Goal: Task Accomplishment & Management: Complete application form

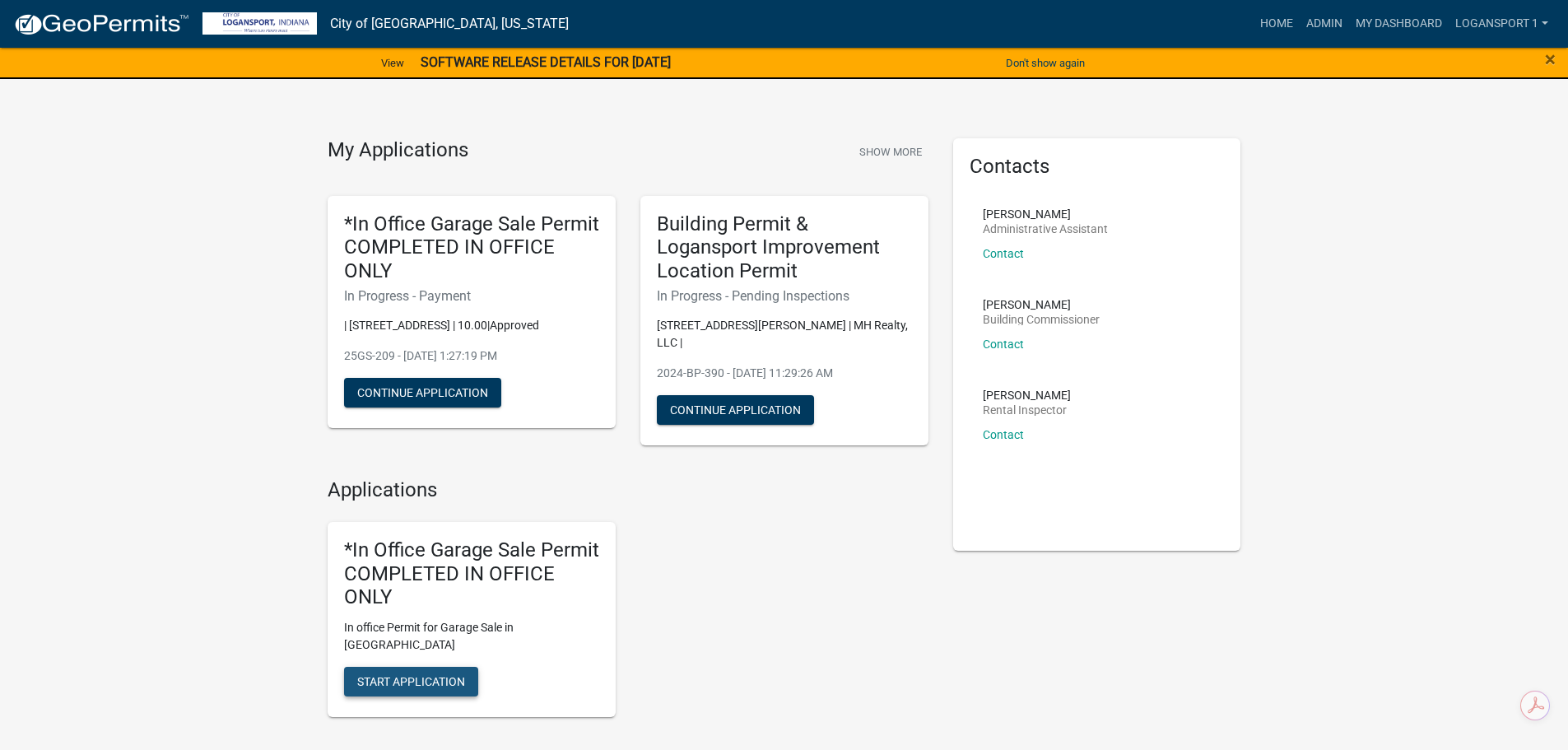
click at [372, 667] on button "Start Application" at bounding box center [410, 682] width 134 height 30
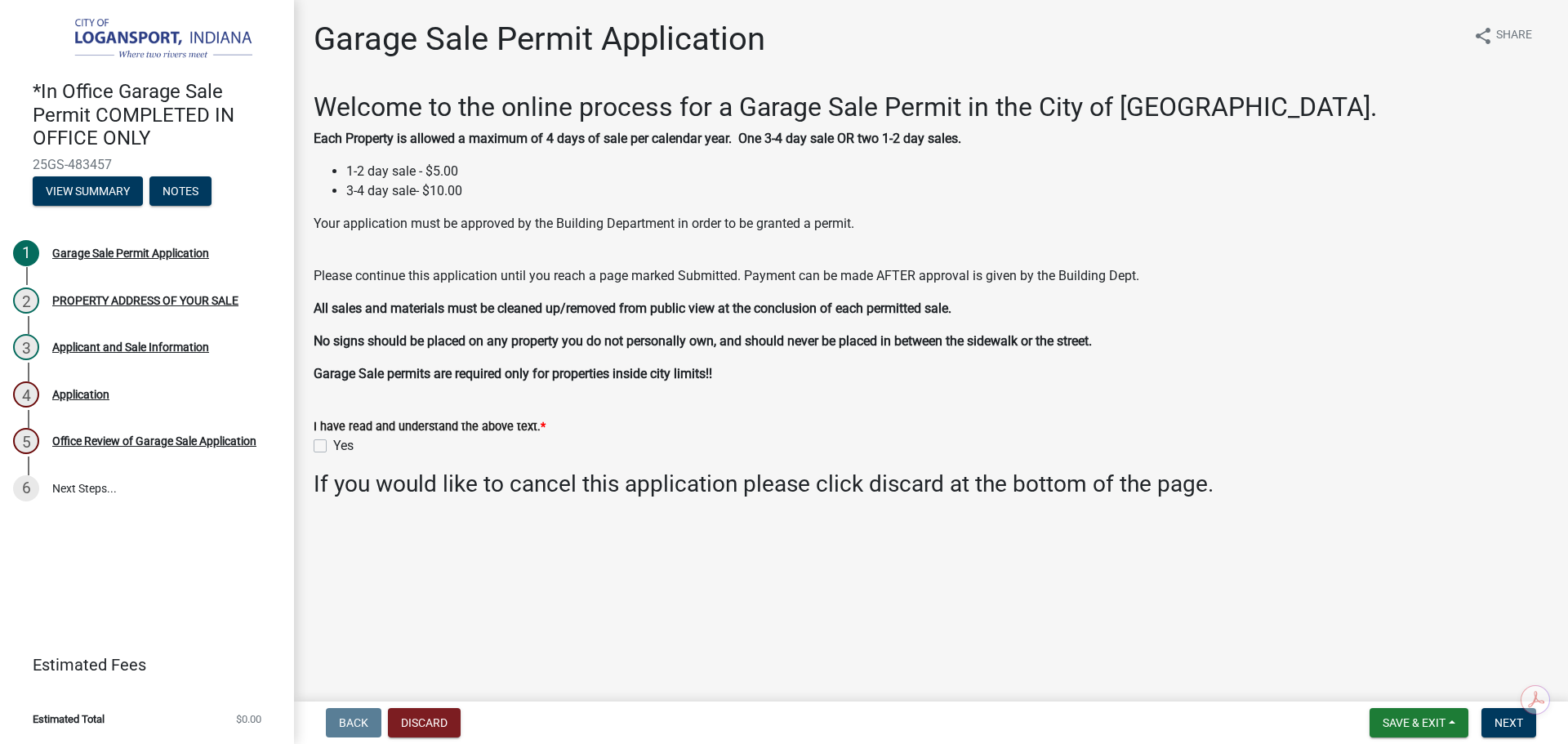
click at [333, 442] on label "Yes" at bounding box center [343, 446] width 20 height 19
click at [333, 442] on input "Yes" at bounding box center [338, 442] width 10 height 10
checkbox input "true"
click at [1495, 725] on span "Next" at bounding box center [1508, 722] width 29 height 13
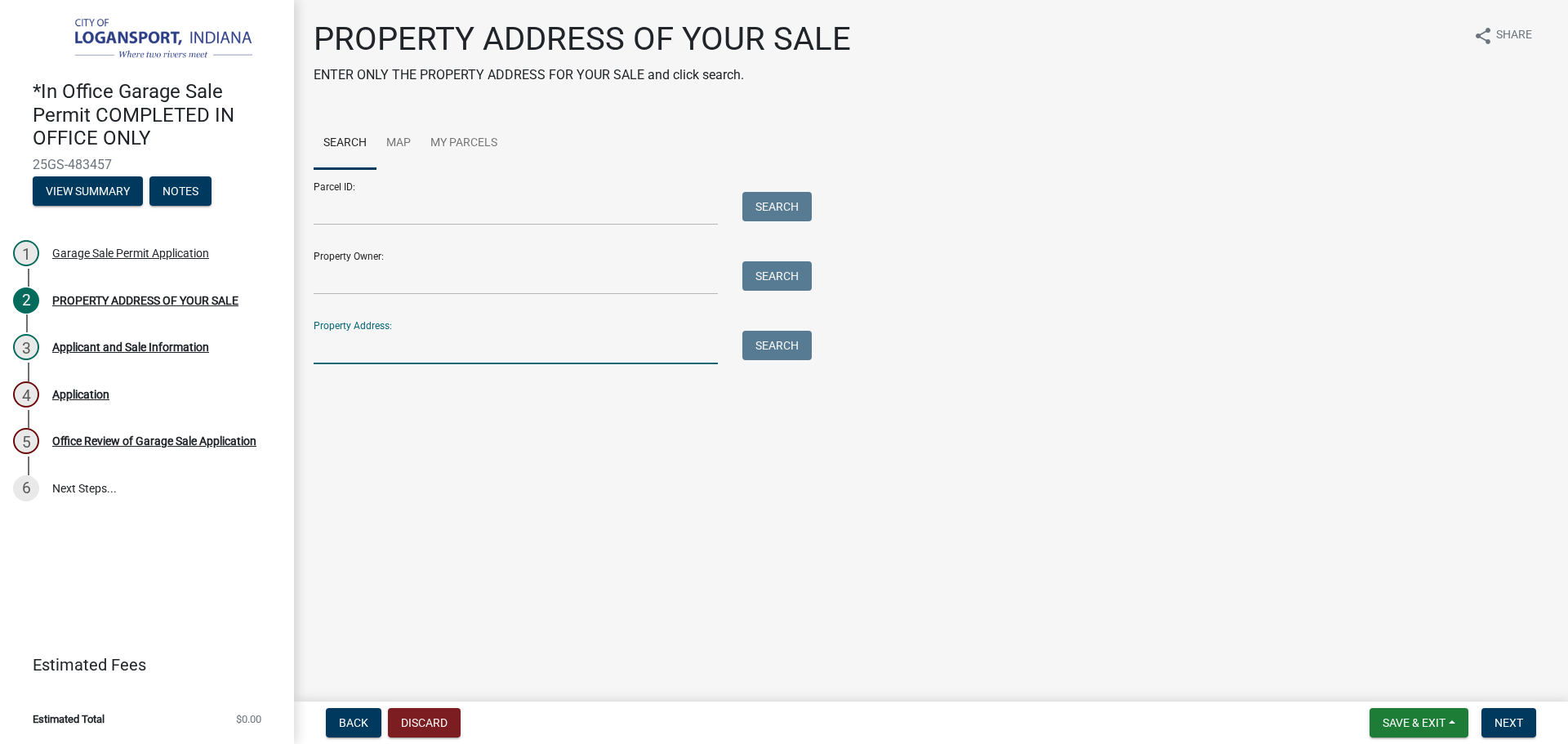
click at [628, 344] on input "Property Address:" at bounding box center [516, 347] width 404 height 33
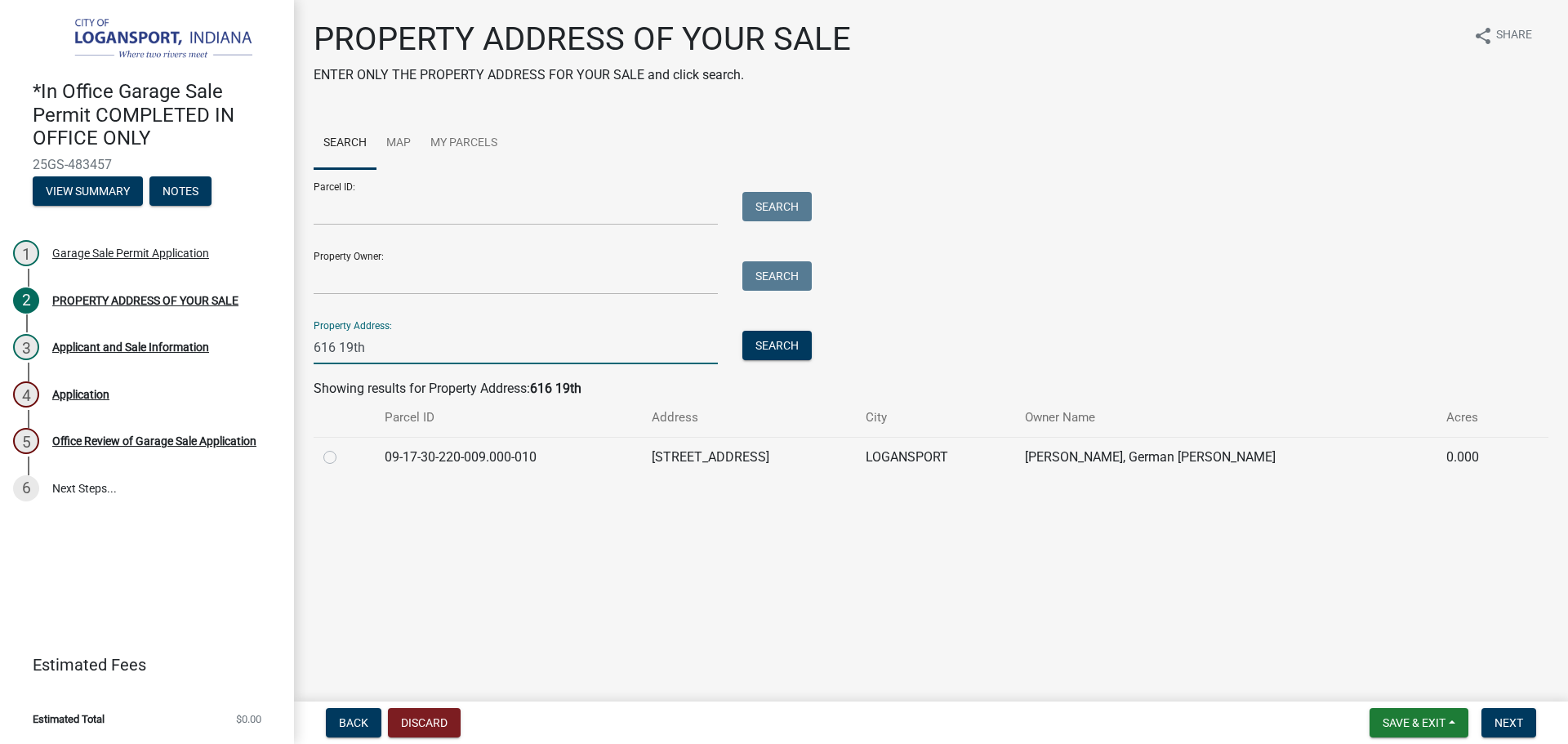
type input "616 19th"
click at [343, 448] on label at bounding box center [343, 448] width 0 height 0
click at [343, 457] on input "radio" at bounding box center [348, 453] width 10 height 10
radio input "true"
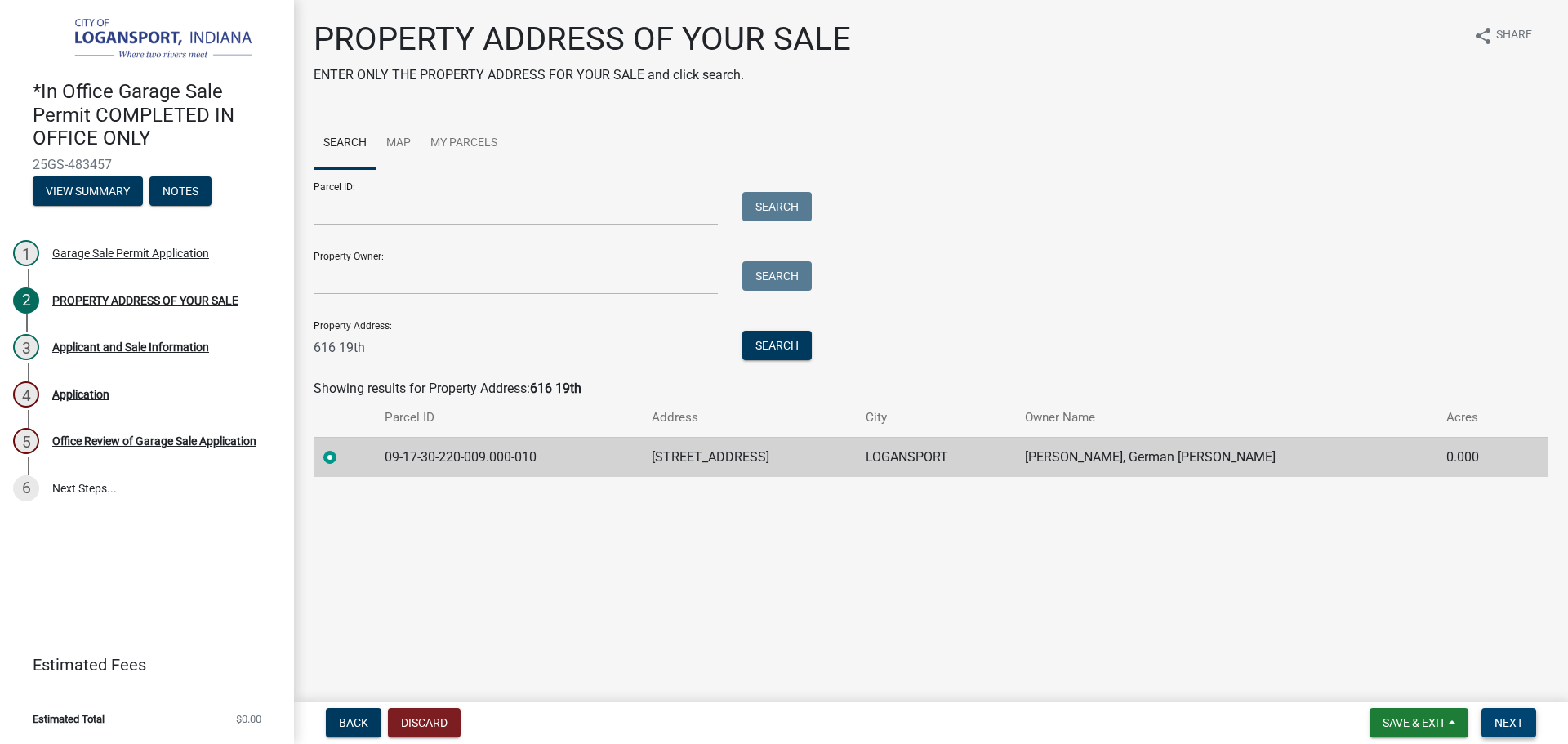
click at [1489, 717] on button "Next" at bounding box center [1509, 723] width 55 height 30
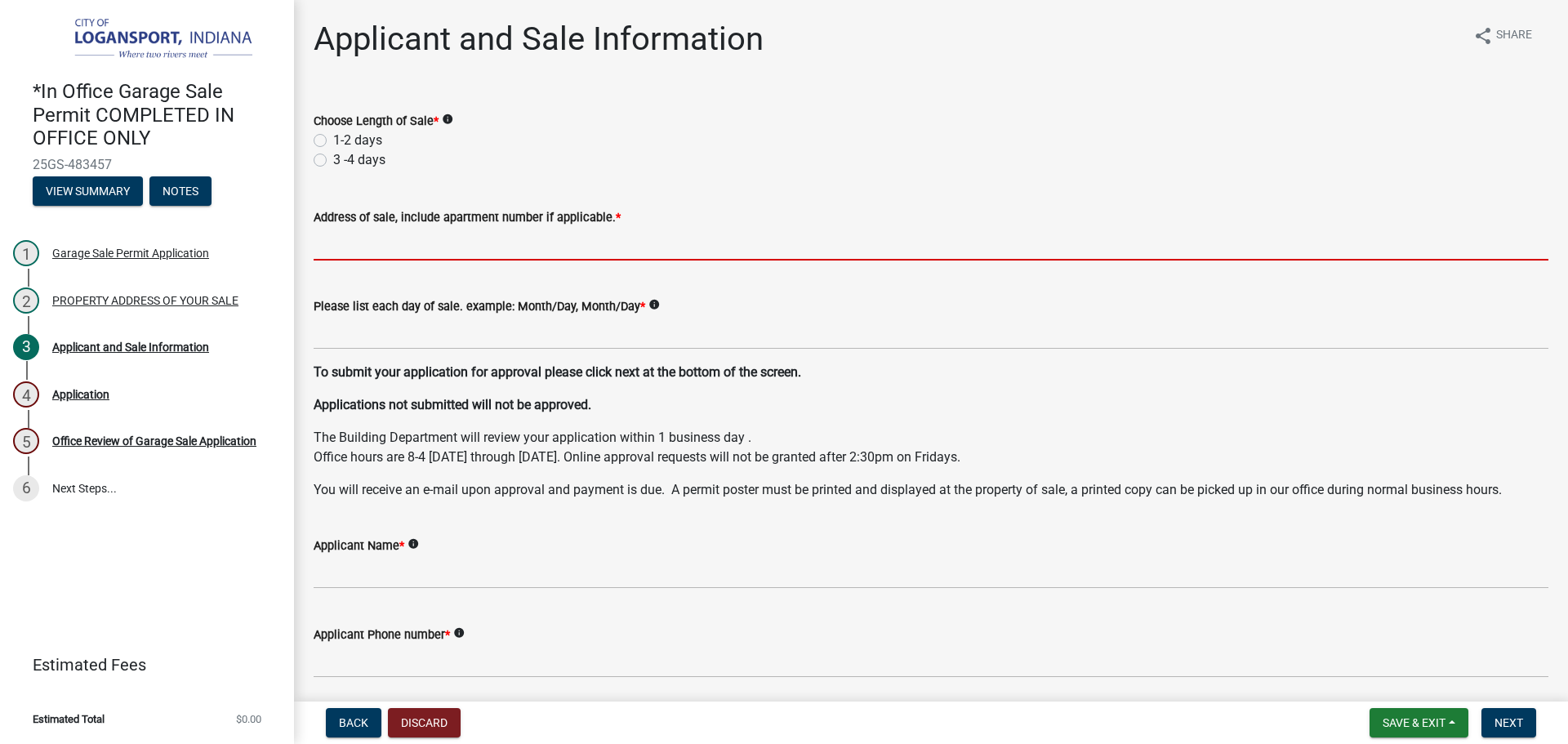
click at [396, 238] on input "Address of sale, include apartment number if applicable. *" at bounding box center [931, 244] width 1234 height 33
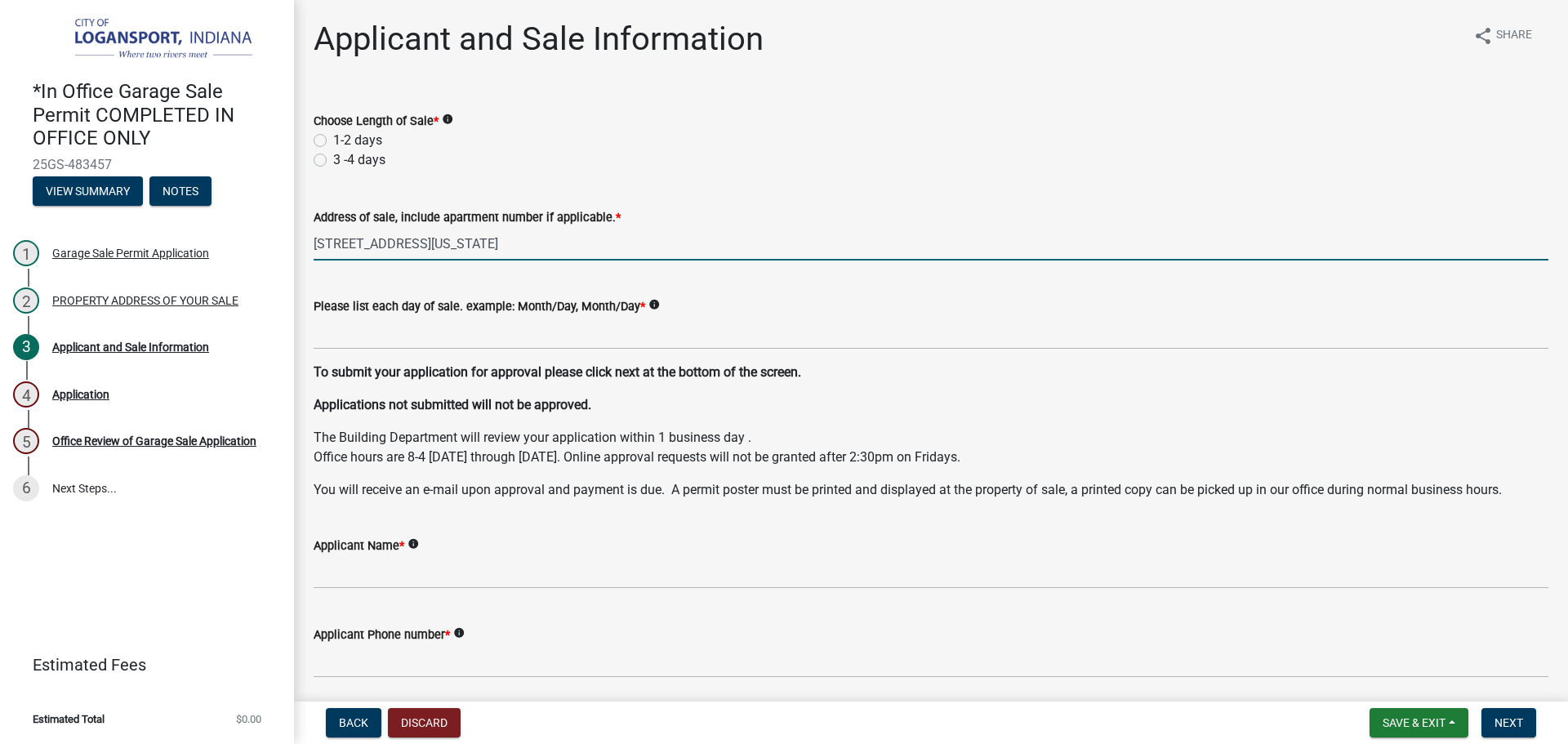
drag, startPoint x: 547, startPoint y: 251, endPoint x: 384, endPoint y: 250, distance: 163.0
click at [384, 250] on input "[STREET_ADDRESS][US_STATE]" at bounding box center [931, 244] width 1234 height 33
type input "[STREET_ADDRESS]"
click at [333, 136] on label "1-2 days" at bounding box center [357, 140] width 49 height 19
click at [333, 136] on input "1-2 days" at bounding box center [338, 136] width 10 height 10
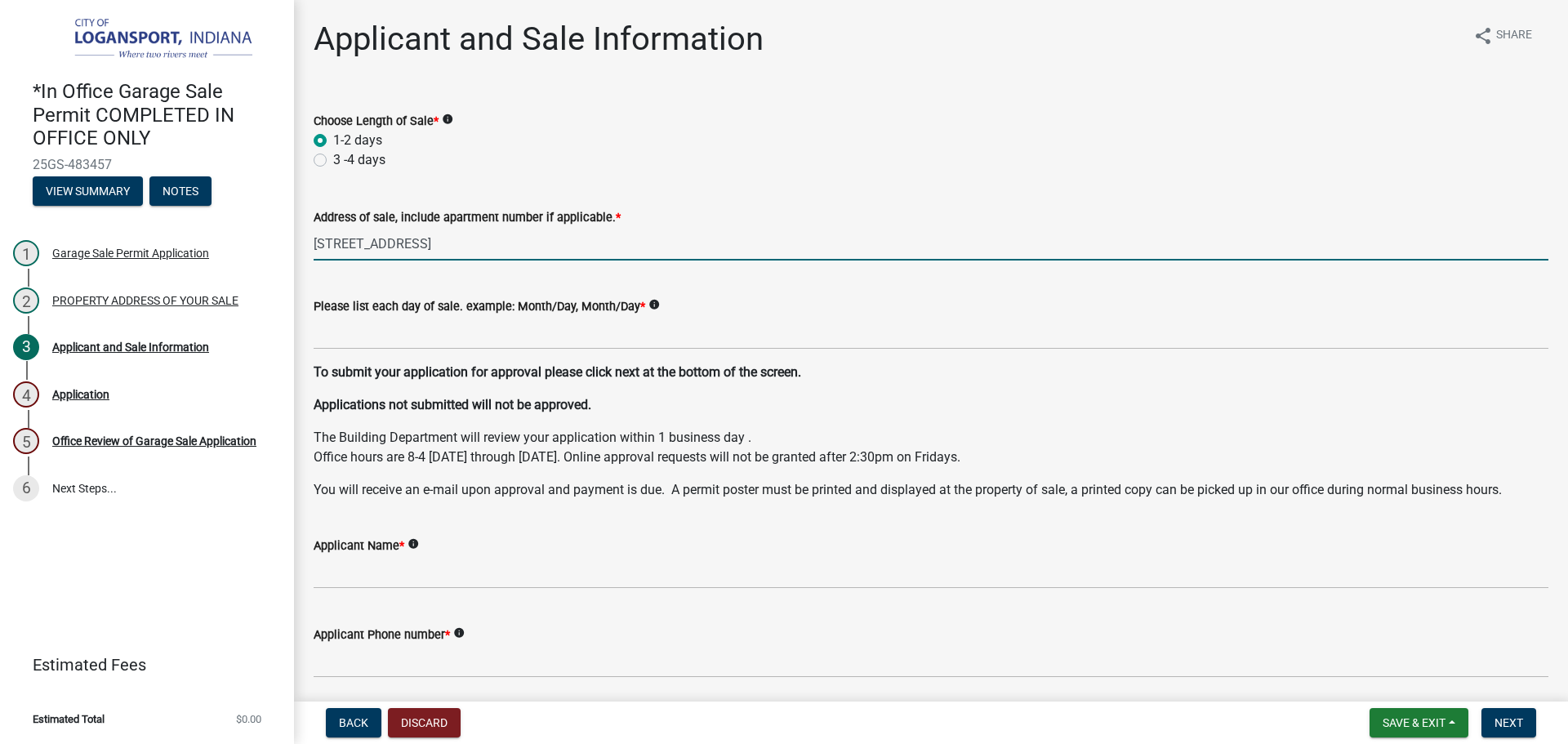
radio input "true"
drag, startPoint x: 374, startPoint y: 242, endPoint x: 393, endPoint y: 277, distance: 39.8
click at [374, 242] on input "[STREET_ADDRESS]" at bounding box center [931, 244] width 1234 height 33
type input "[STREET_ADDRESS]"
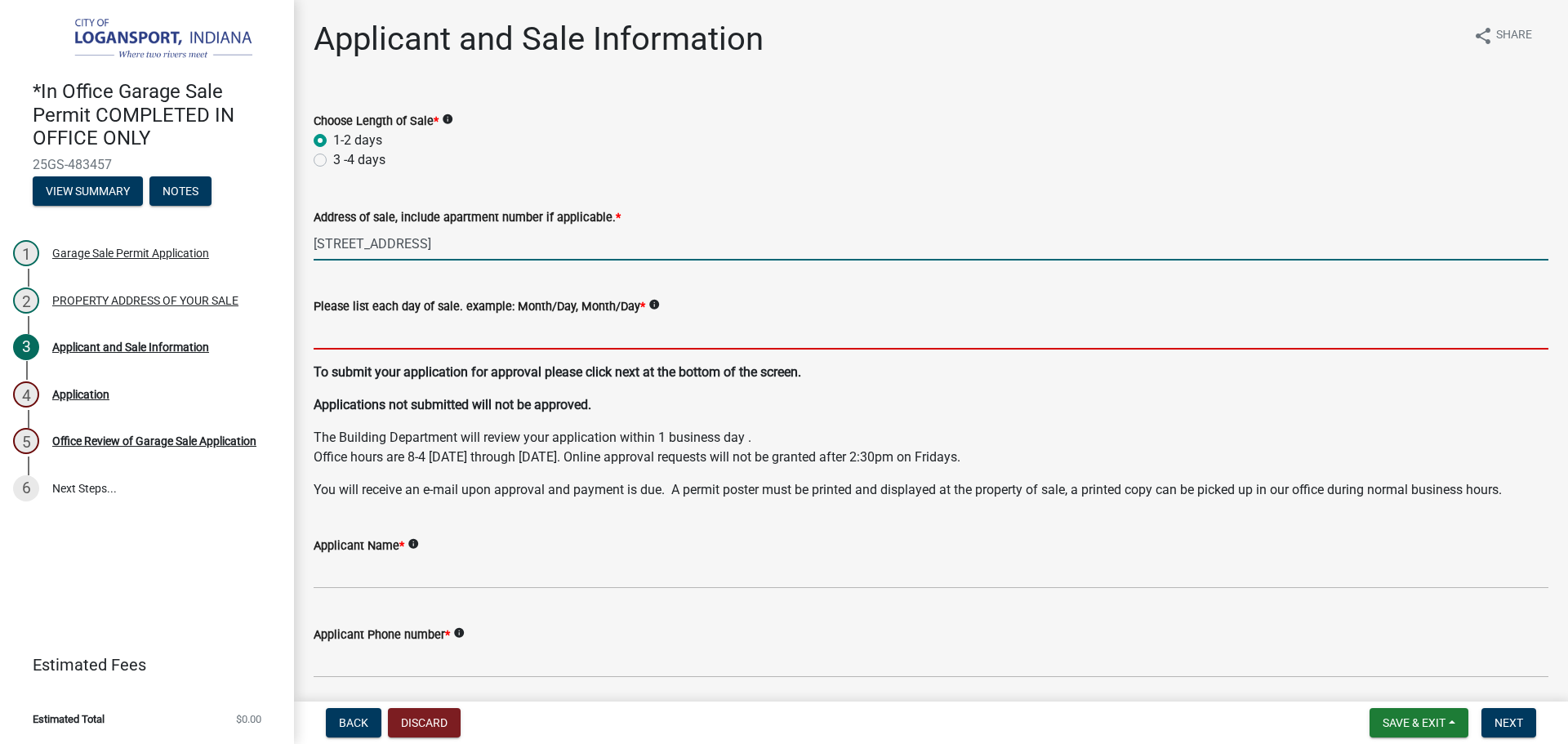
click at [381, 323] on input "Please list each day of sale. example: Month/Day, Month/Day *" at bounding box center [931, 333] width 1234 height 33
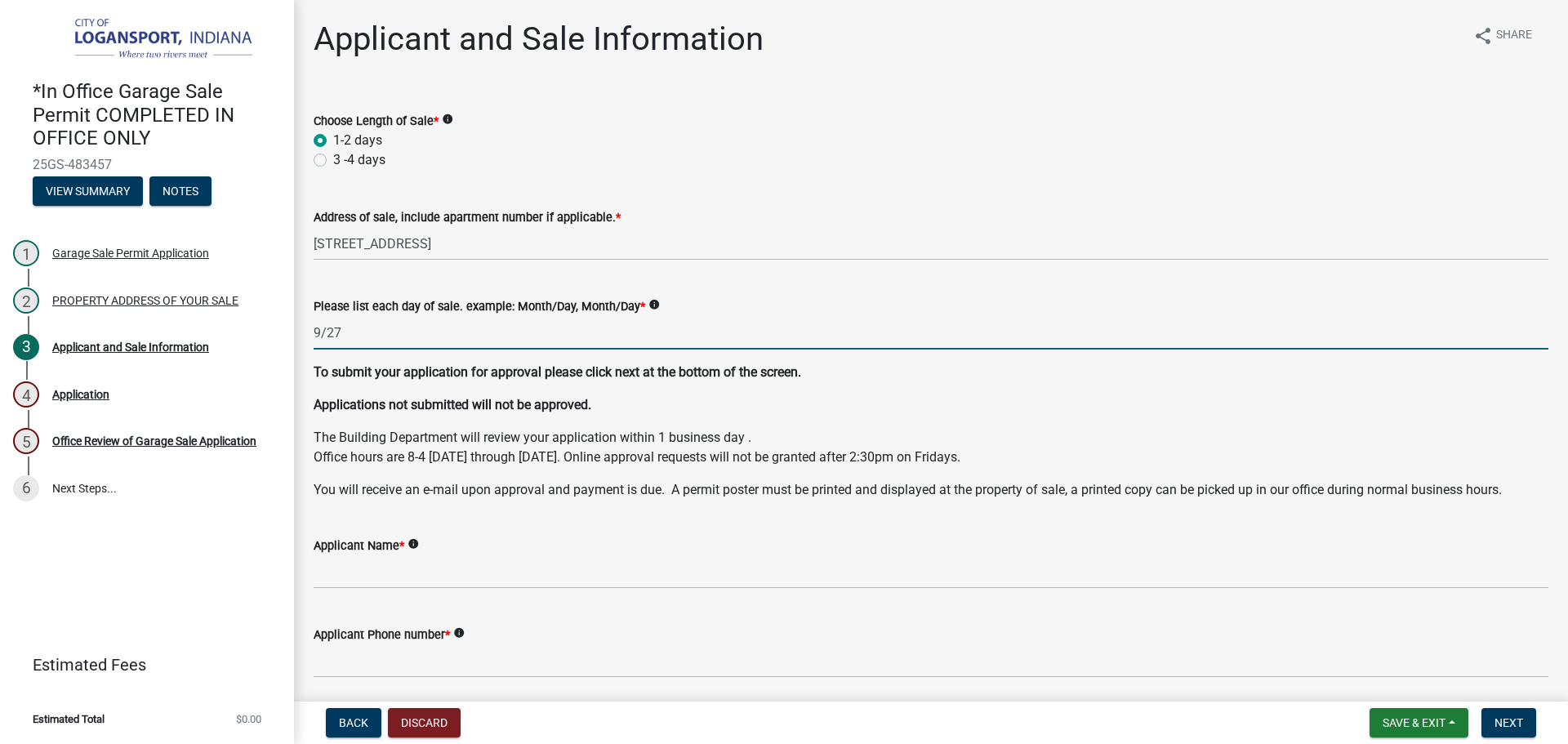
type input "9/27"
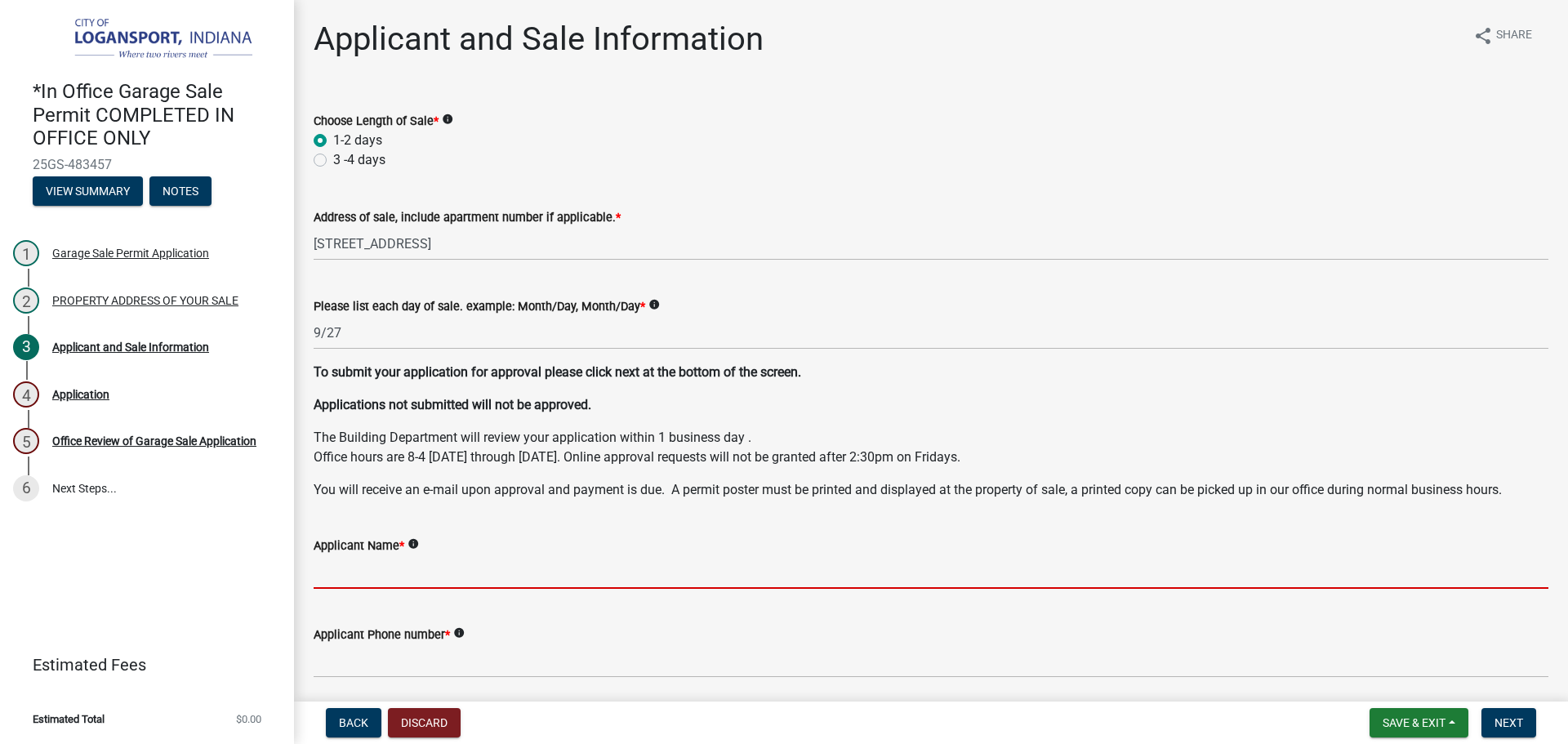
click at [427, 569] on input "Applicant Name *" at bounding box center [931, 572] width 1234 height 33
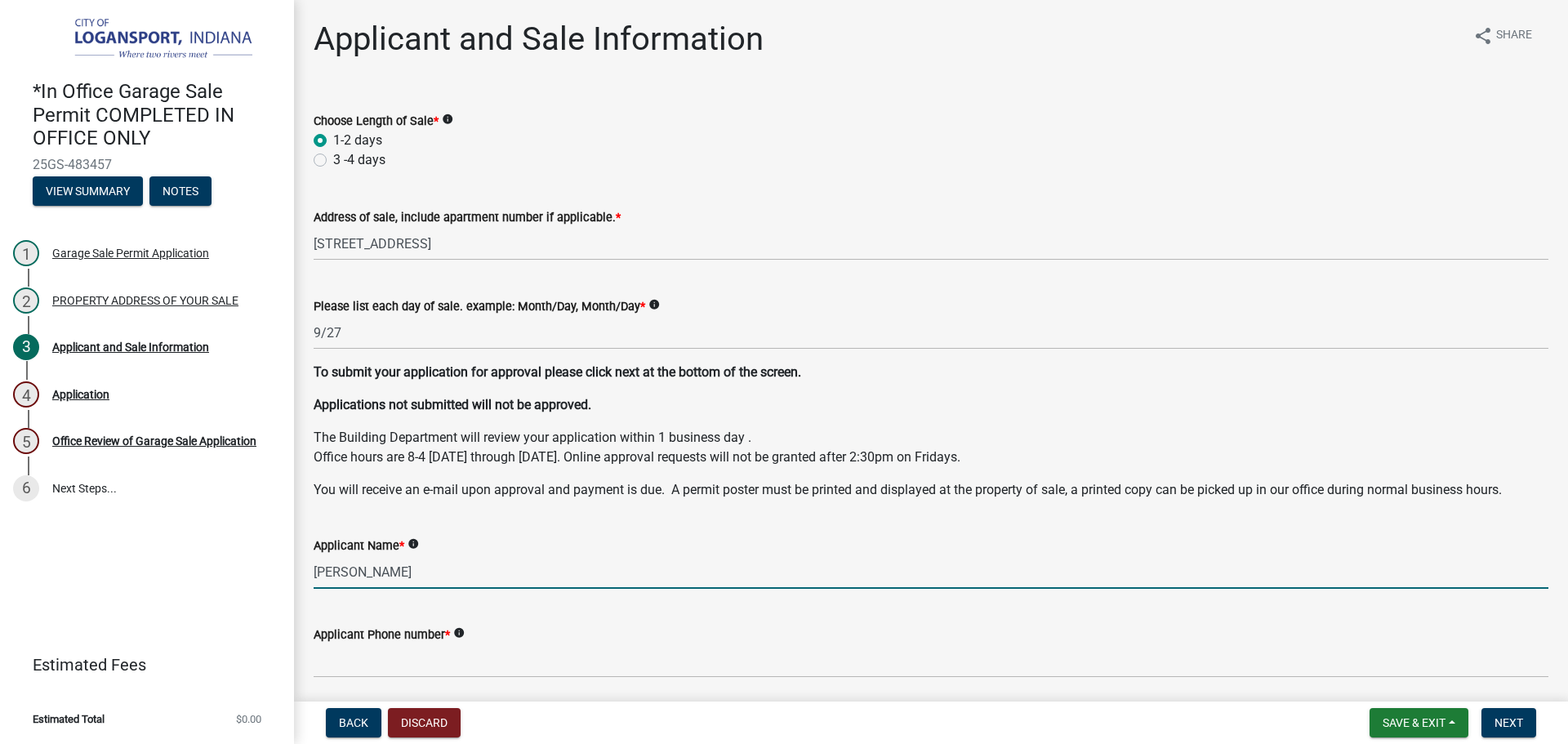
type input "[PERSON_NAME]"
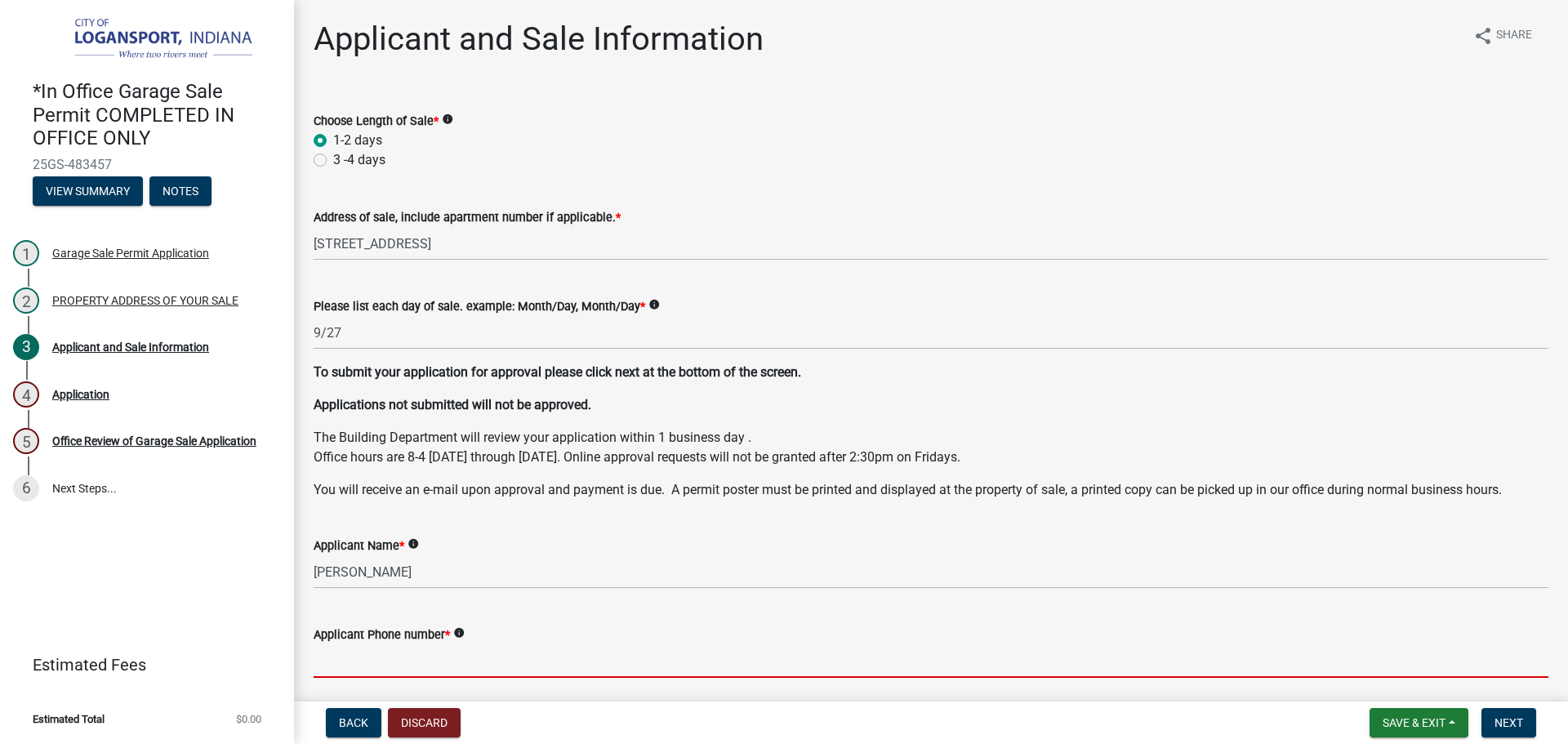
click at [441, 662] on input "Applicant Phone number *" at bounding box center [931, 661] width 1234 height 33
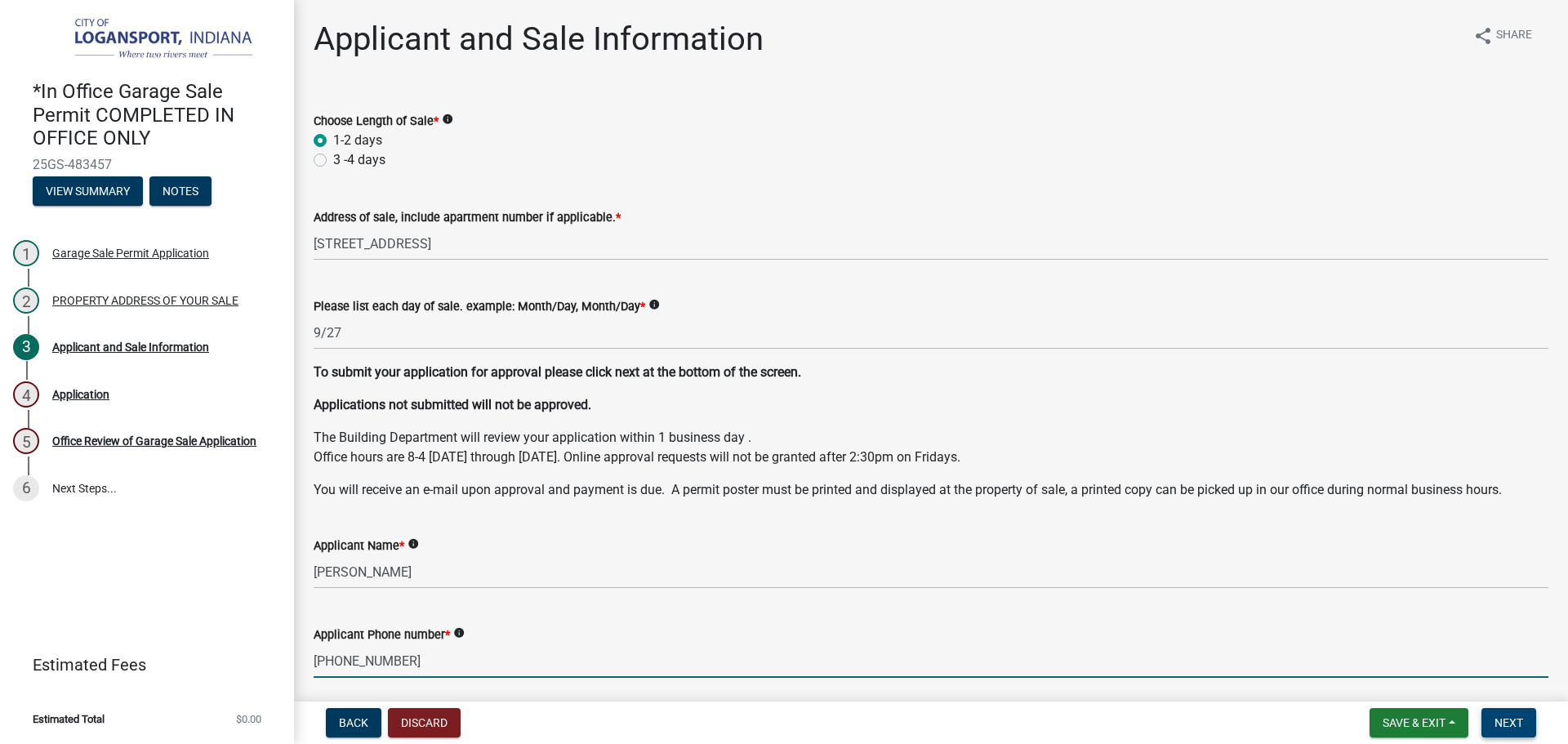
type input "[PHONE_NUMBER]"
click at [1523, 708] on button "Next" at bounding box center [1509, 723] width 55 height 30
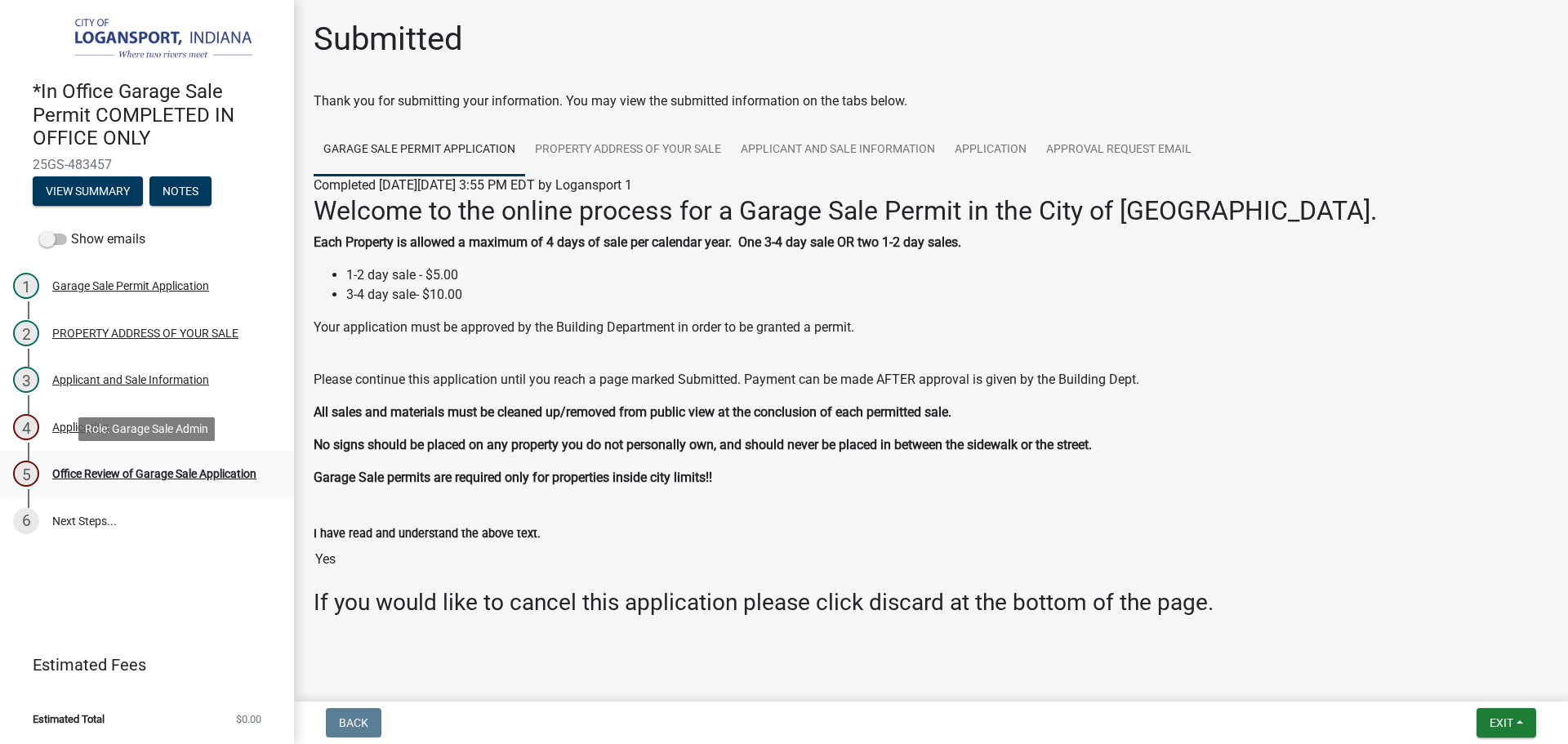
click at [142, 464] on div "5 Office Review of Garage Sale Application" at bounding box center [140, 474] width 254 height 26
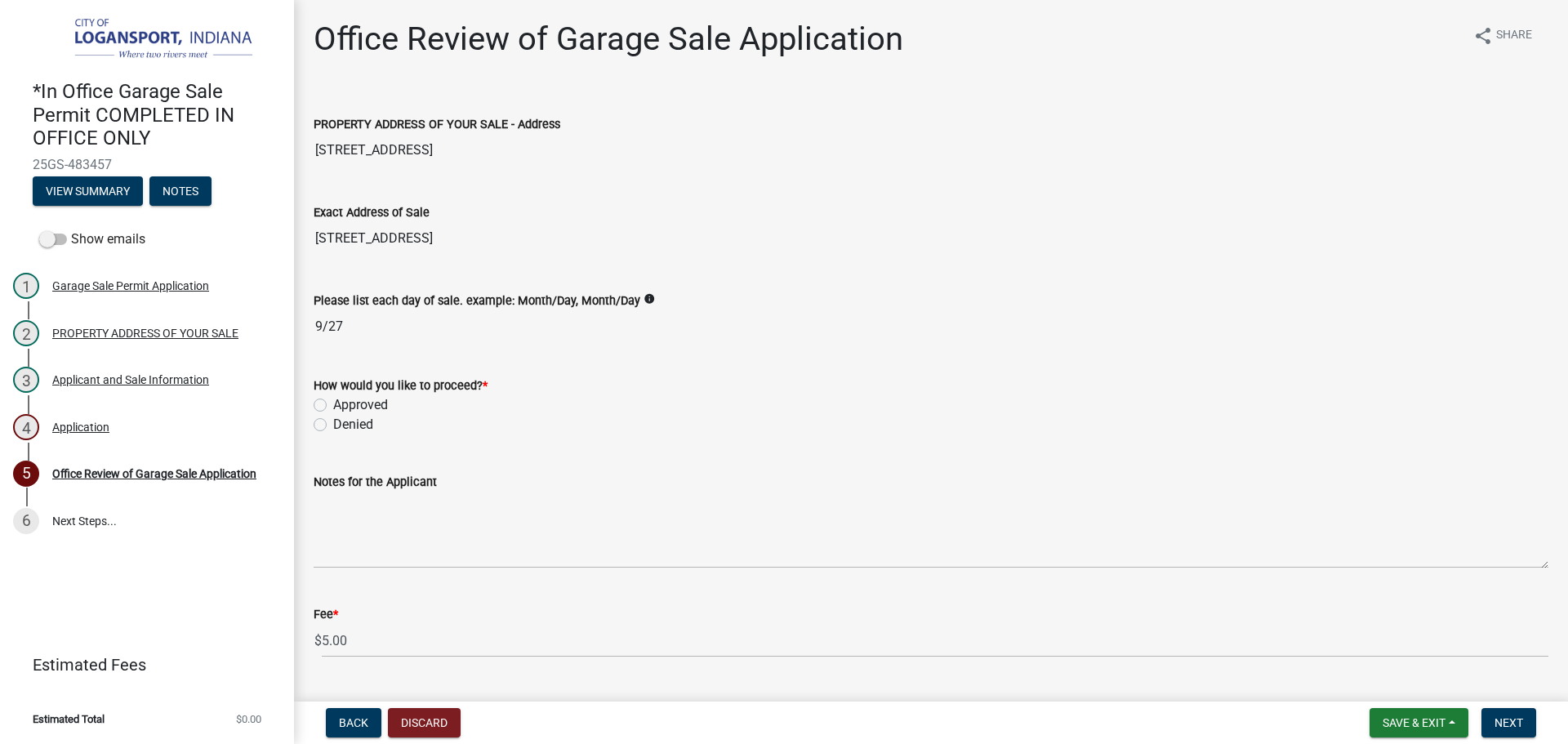
click at [333, 399] on label "Approved" at bounding box center [360, 405] width 55 height 19
click at [333, 399] on input "Approved" at bounding box center [338, 400] width 10 height 10
radio input "true"
click at [1496, 713] on button "Next" at bounding box center [1509, 723] width 55 height 30
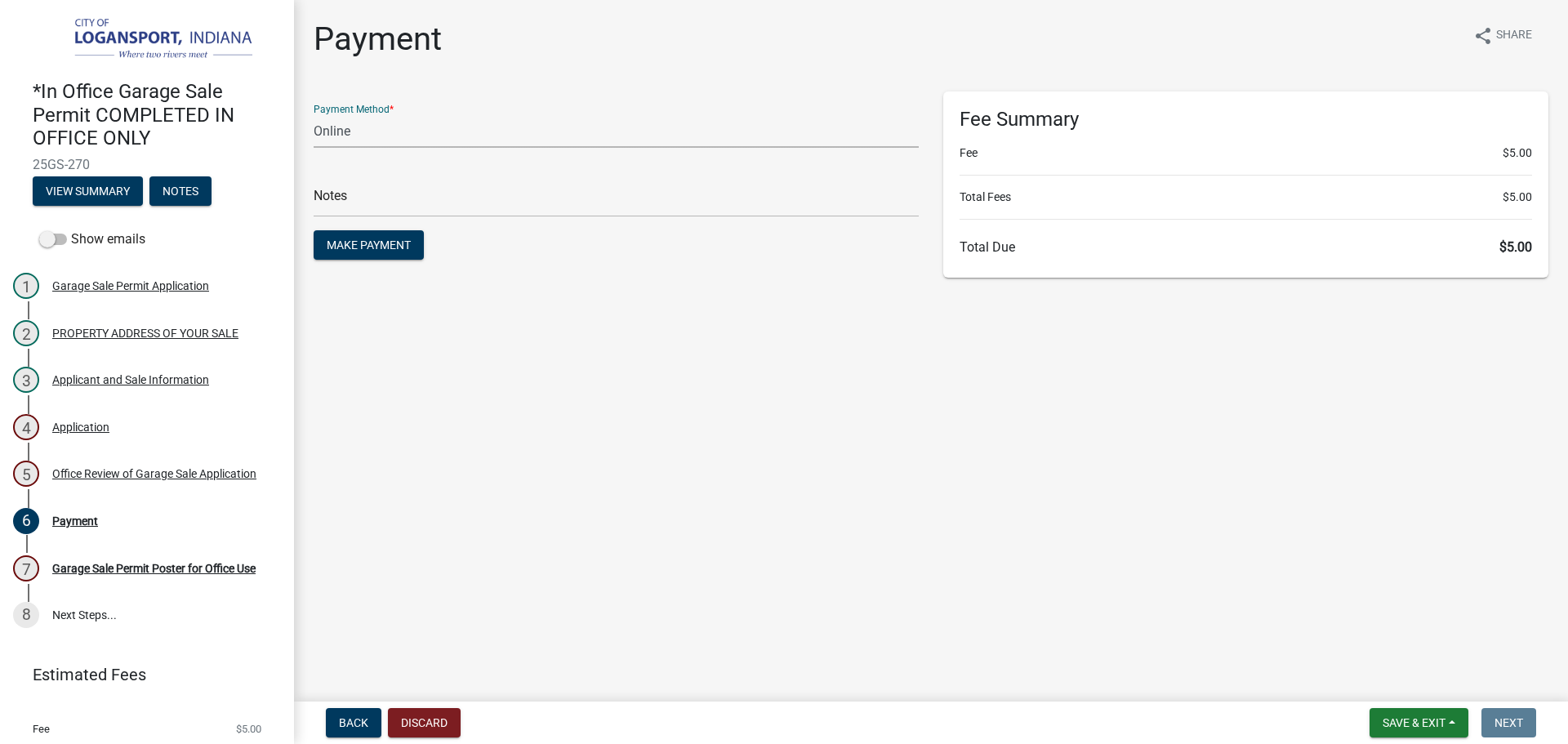
click at [582, 121] on select "Credit Card POS Check Cash Online" at bounding box center [616, 131] width 605 height 33
select select "2: 1"
click at [314, 115] on select "Credit Card POS Check Cash Online" at bounding box center [616, 131] width 605 height 33
click at [576, 201] on input "text" at bounding box center [616, 200] width 605 height 33
type input "118387"
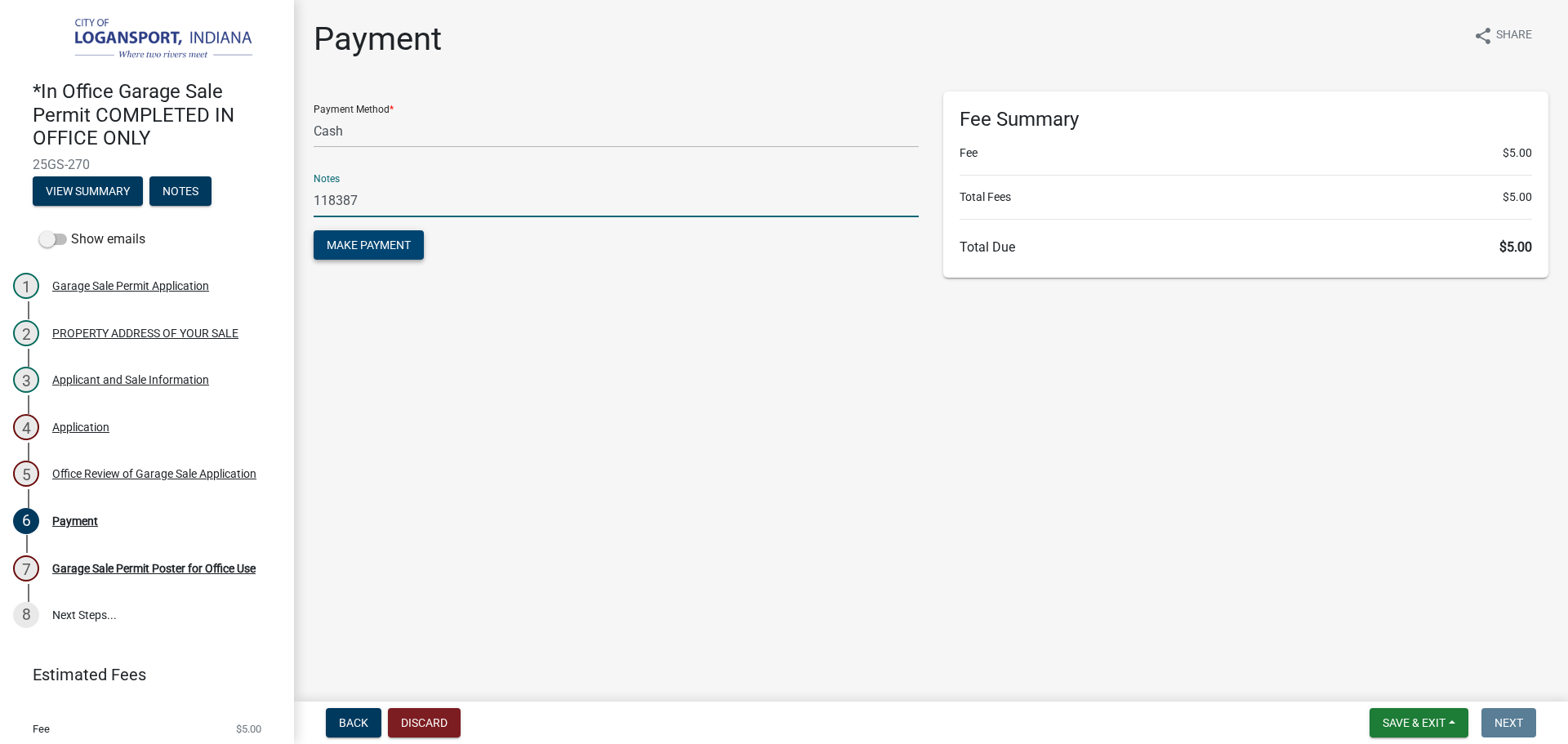
click at [399, 236] on button "Make Payment" at bounding box center [369, 245] width 110 height 30
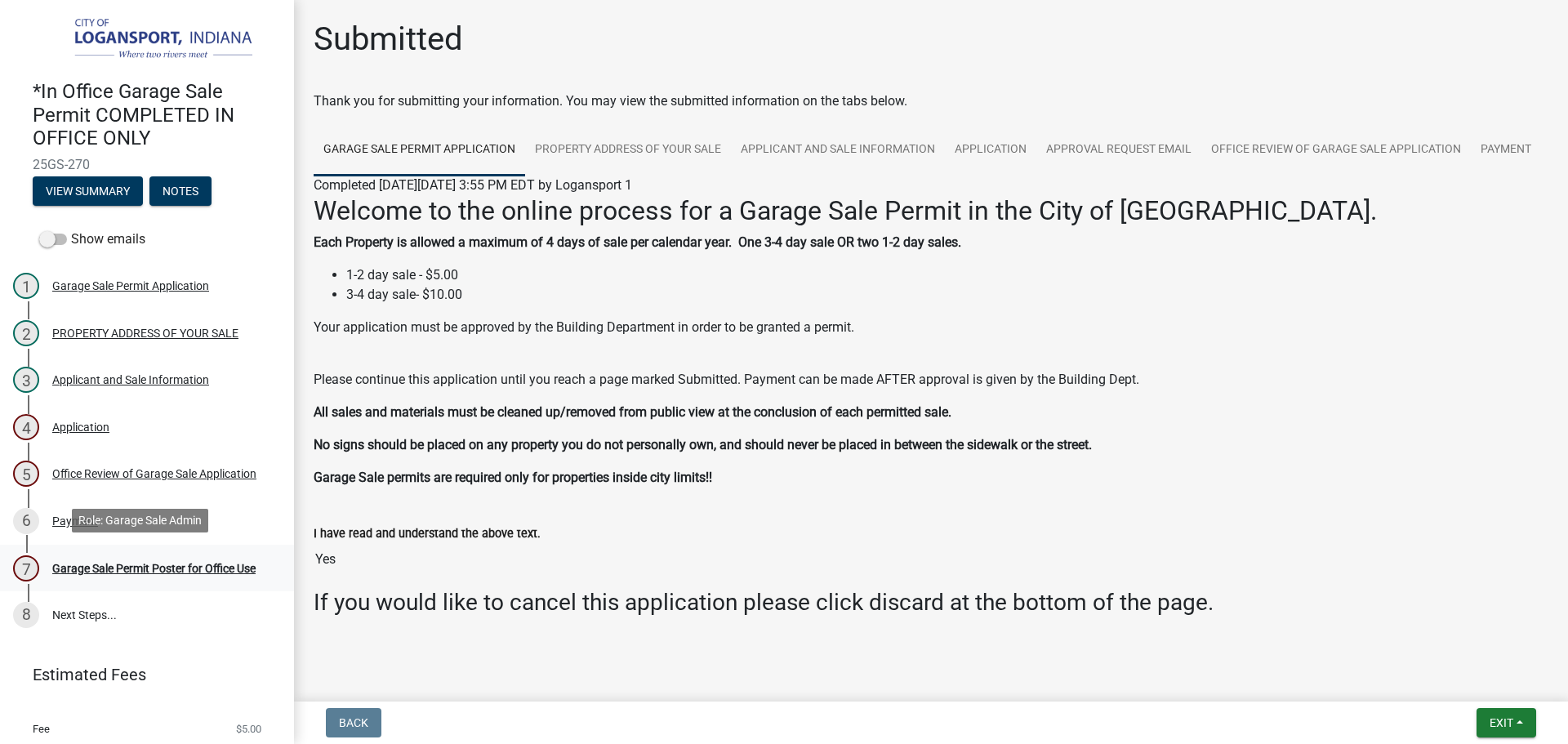
click at [212, 555] on div "7 Garage Sale Permit Poster for Office Use" at bounding box center [140, 568] width 254 height 26
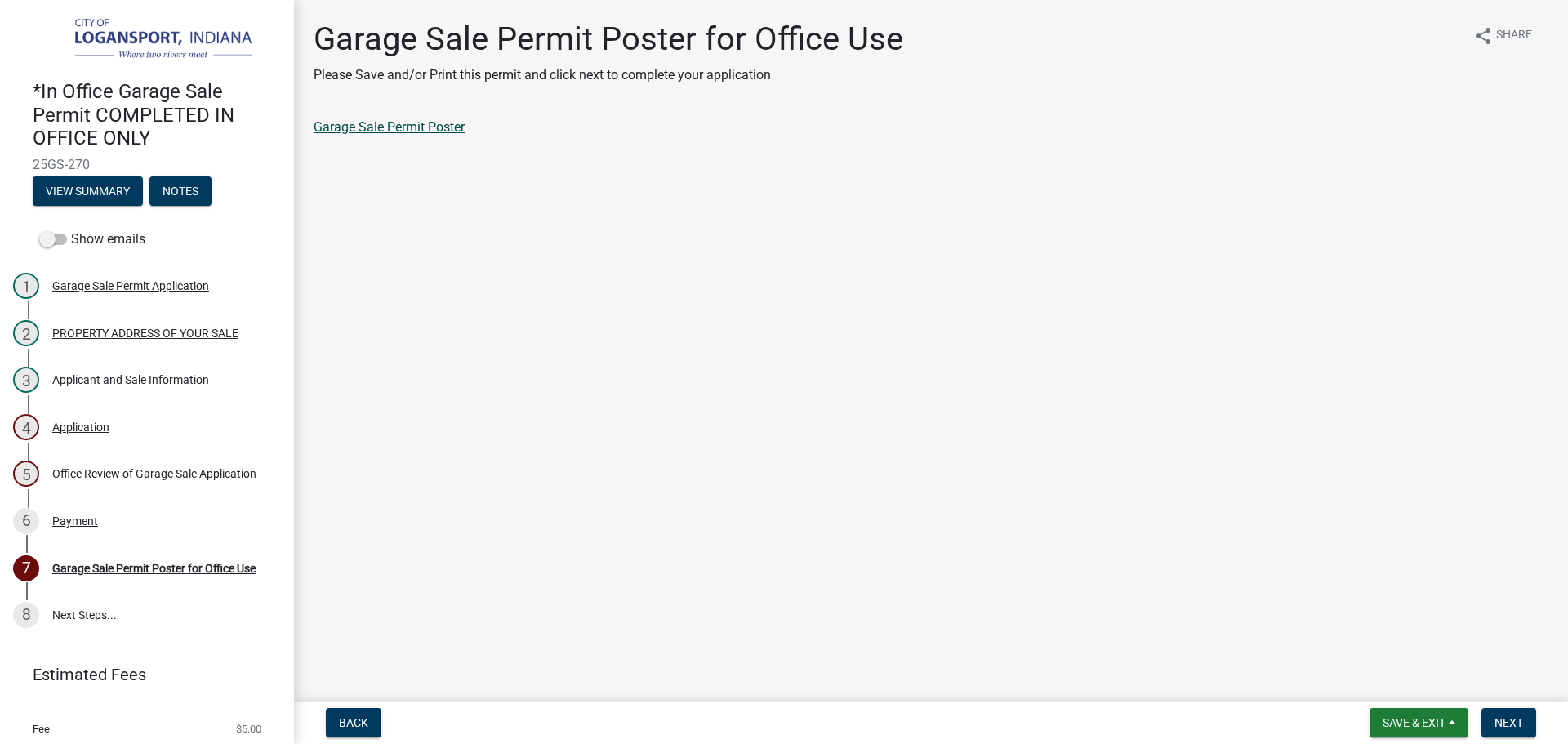
click at [406, 129] on link "Garage Sale Permit Poster" at bounding box center [389, 127] width 151 height 16
click at [1503, 720] on span "Next" at bounding box center [1508, 722] width 29 height 13
